Goal: Transaction & Acquisition: Purchase product/service

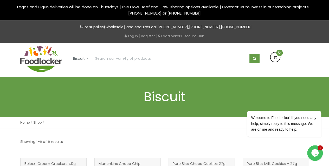
click at [39, 63] on img at bounding box center [41, 58] width 42 height 27
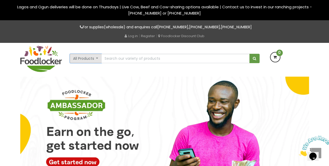
click at [97, 57] on button "All Products" at bounding box center [86, 58] width 32 height 9
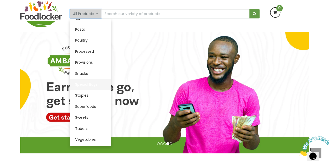
scroll to position [52, 0]
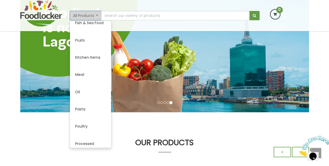
click at [97, 15] on button "All Products" at bounding box center [86, 15] width 32 height 9
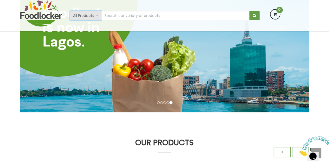
drag, startPoint x: 98, startPoint y: 14, endPoint x: 96, endPoint y: 23, distance: 9.2
click at [97, 14] on button "All Products" at bounding box center [86, 15] width 32 height 9
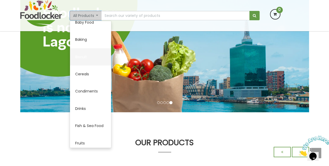
scroll to position [0, 0]
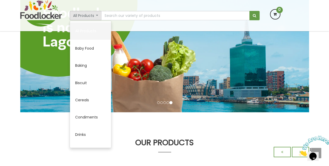
click at [86, 32] on link "All Products" at bounding box center [90, 30] width 41 height 17
